Goal: Obtain resource: Download file/media

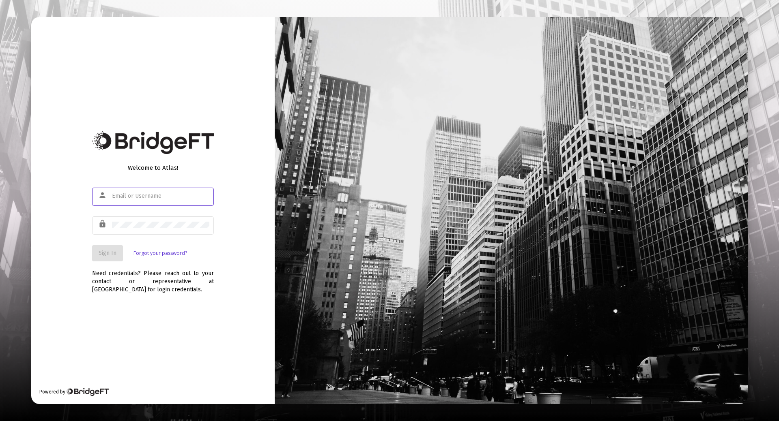
click at [142, 196] on input "text" at bounding box center [160, 196] width 97 height 6
type input "loretnolan@aol.com"
click at [99, 251] on span "Sign In" at bounding box center [108, 253] width 18 height 7
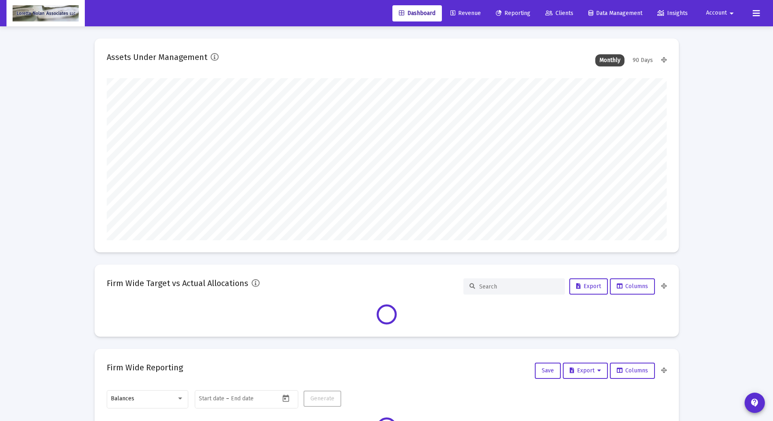
scroll to position [162, 560]
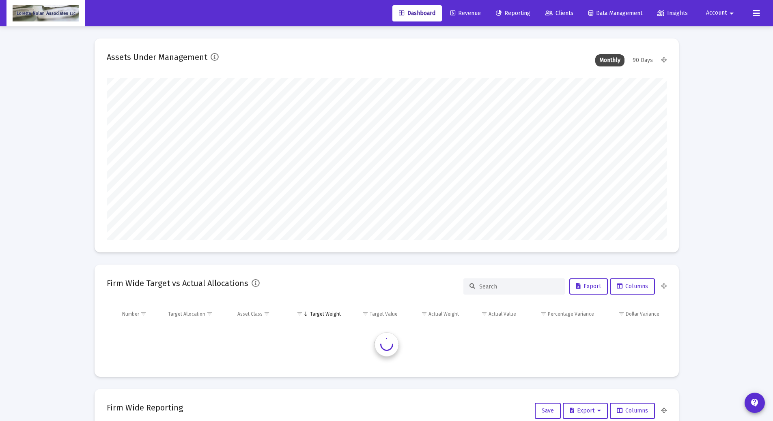
type input "2025-08-26"
click at [515, 17] on link "Reporting" at bounding box center [512, 13] width 47 height 16
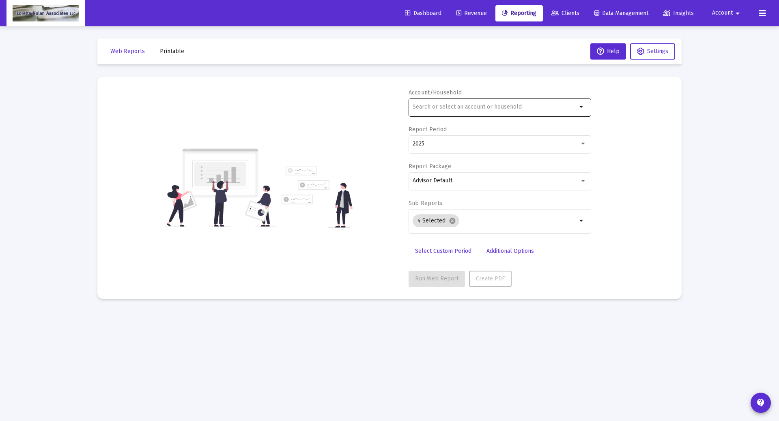
click at [473, 105] on input "text" at bounding box center [494, 107] width 164 height 6
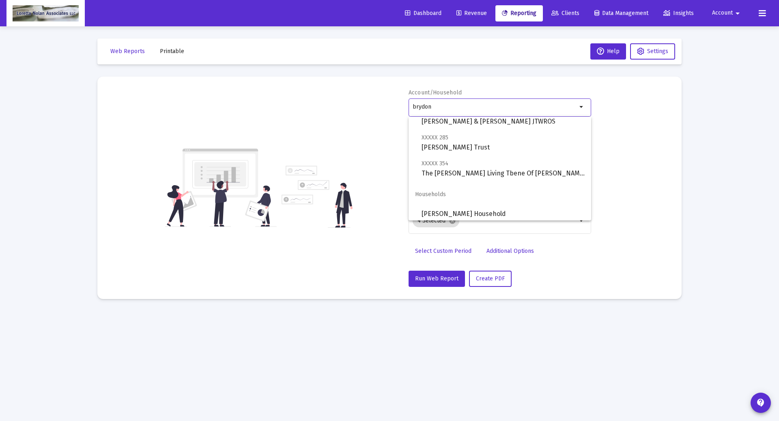
scroll to position [84, 0]
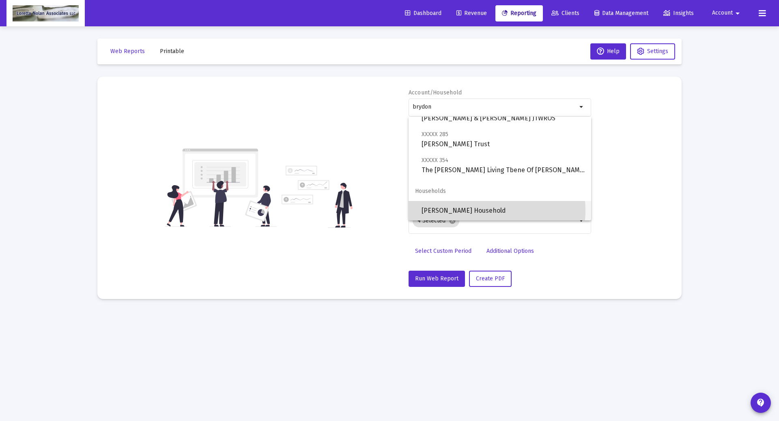
click at [482, 210] on span "William Brydon Household" at bounding box center [502, 210] width 163 height 19
type input "William Brydon Household"
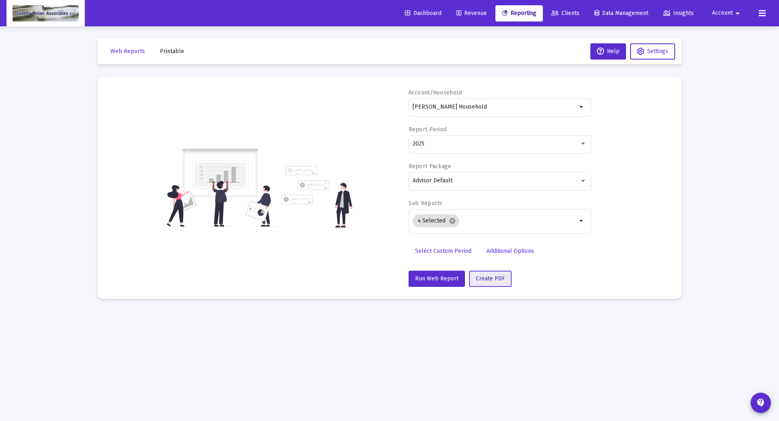
click at [483, 281] on span "Create PDF" at bounding box center [490, 278] width 29 height 7
click at [176, 54] on span "Printable" at bounding box center [172, 51] width 24 height 7
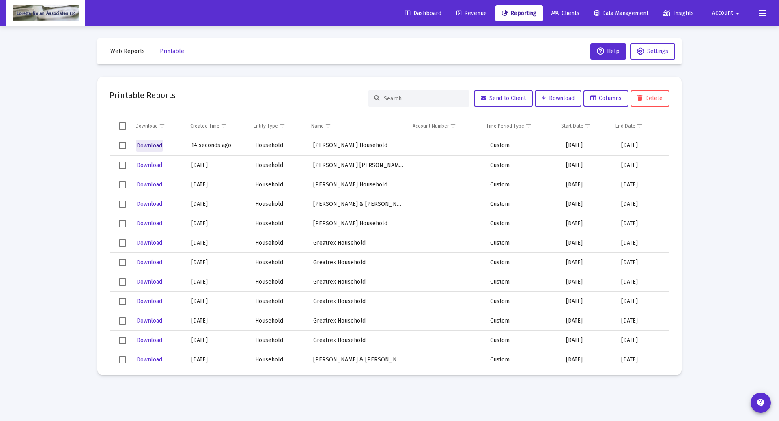
click at [153, 146] on span "Download" at bounding box center [150, 145] width 26 height 7
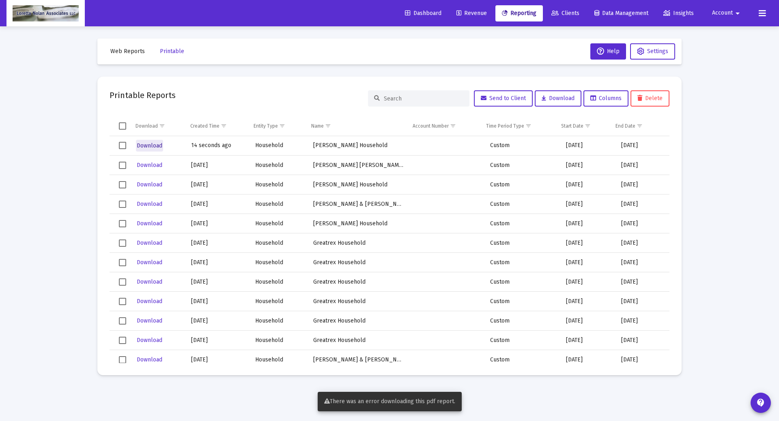
click at [154, 146] on span "Download" at bounding box center [150, 145] width 26 height 7
click at [122, 144] on span "Select row" at bounding box center [122, 145] width 7 height 7
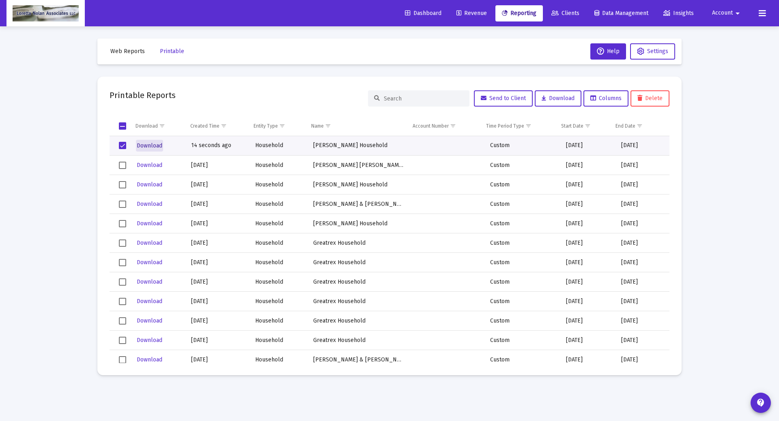
click at [153, 146] on span "Download" at bounding box center [150, 145] width 26 height 7
click at [734, 17] on mat-icon "arrow_drop_down" at bounding box center [737, 13] width 10 height 16
click at [736, 50] on button "Logout" at bounding box center [726, 53] width 48 height 19
